Goal: Task Accomplishment & Management: Use online tool/utility

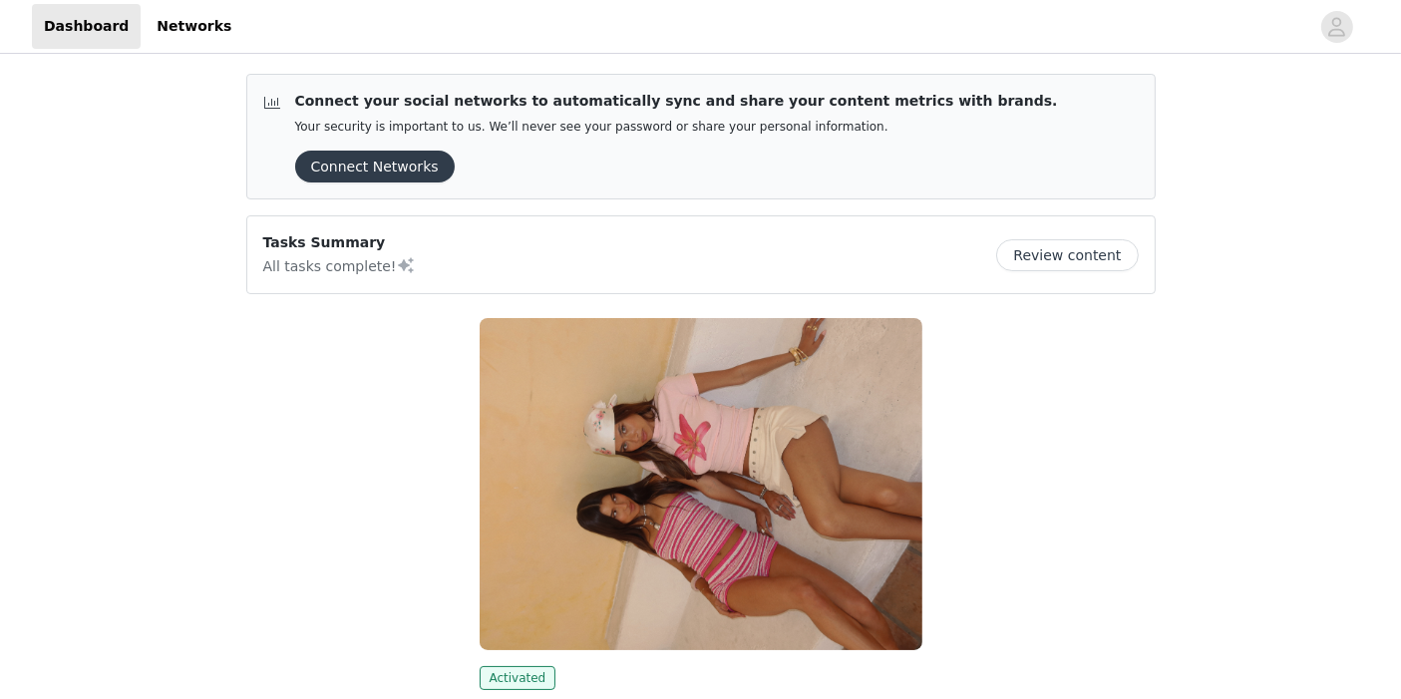
scroll to position [199, 0]
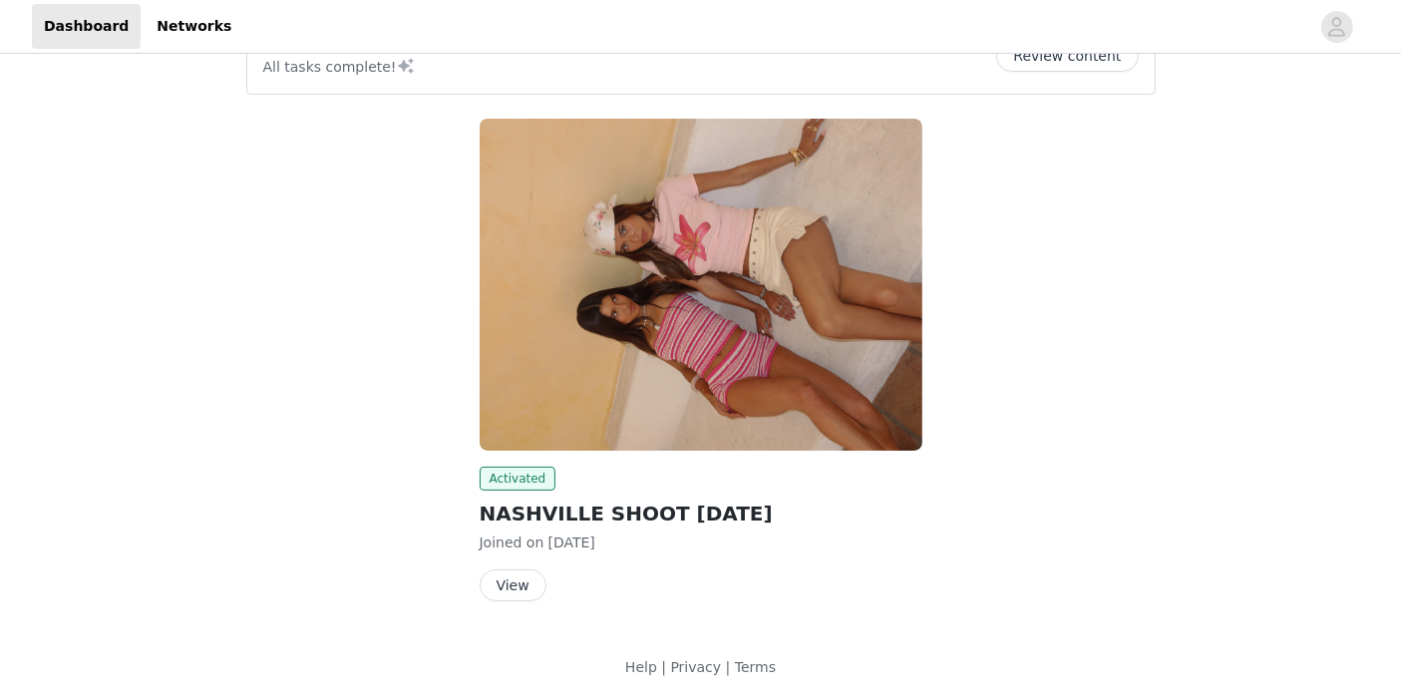
click at [533, 588] on button "View" at bounding box center [513, 585] width 67 height 32
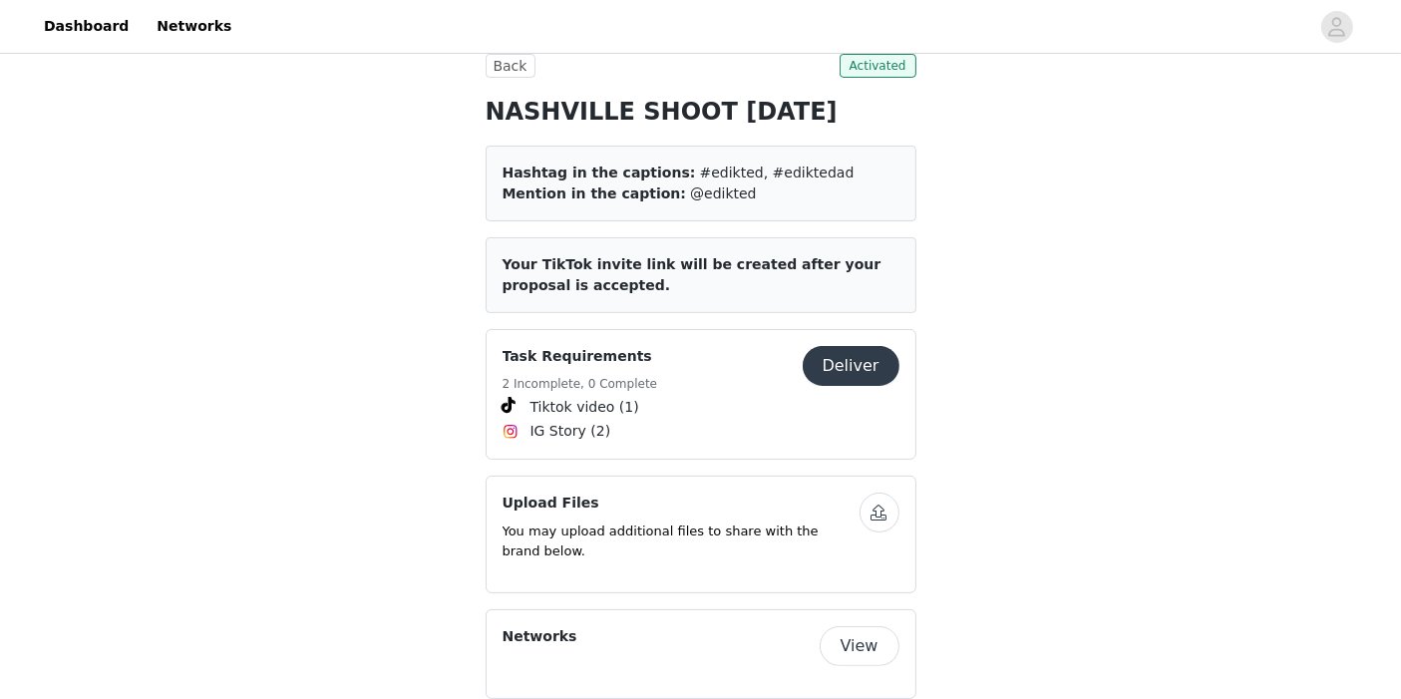
scroll to position [416, 0]
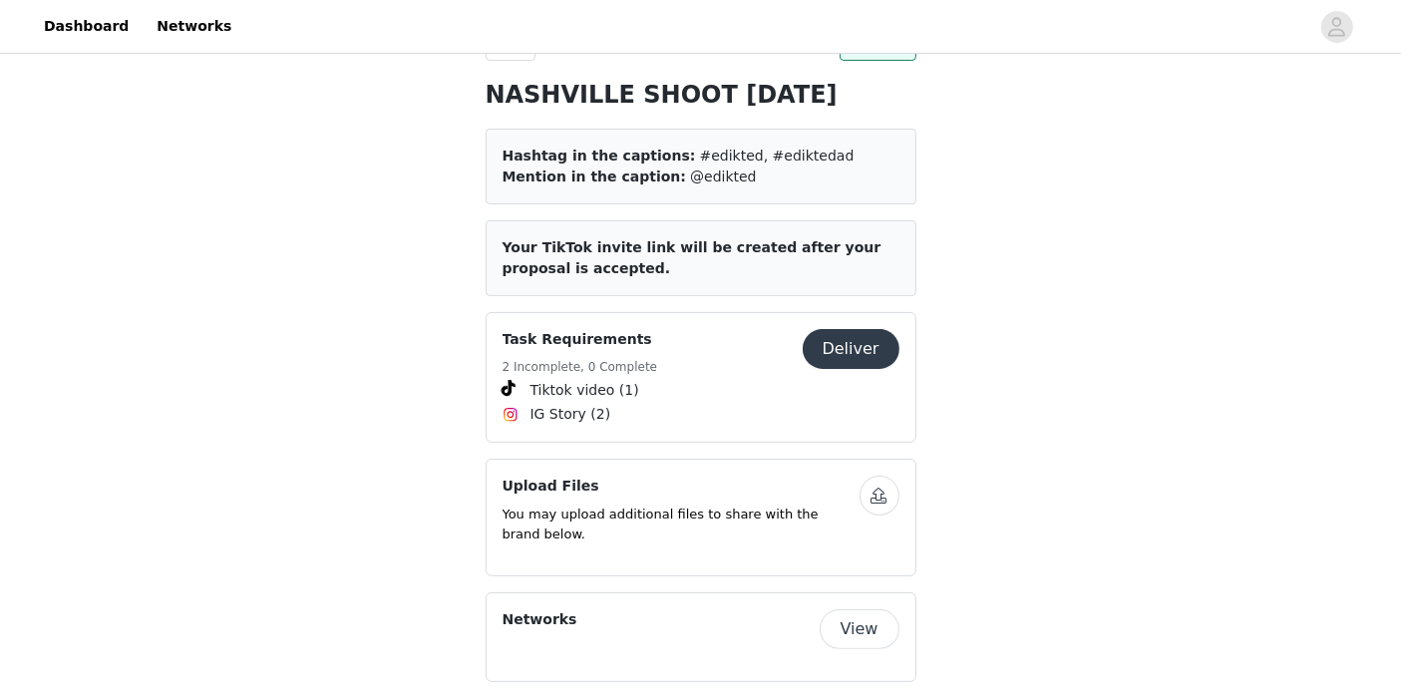
click at [862, 350] on button "Deliver" at bounding box center [851, 349] width 97 height 40
